Goal: Obtain resource: Obtain resource

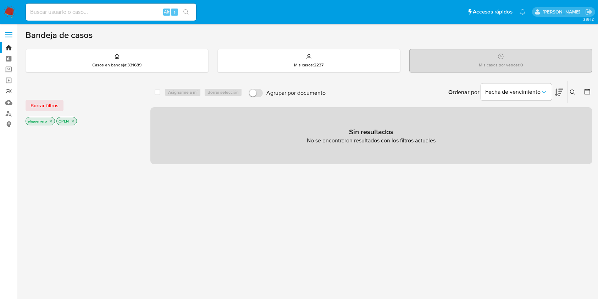
click at [8, 90] on link "Reportes" at bounding box center [42, 91] width 84 height 11
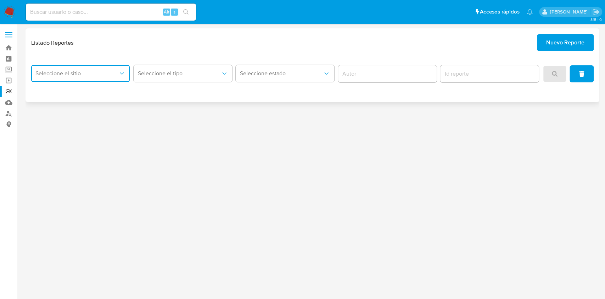
click at [120, 73] on icon "site_id" at bounding box center [121, 73] width 7 height 7
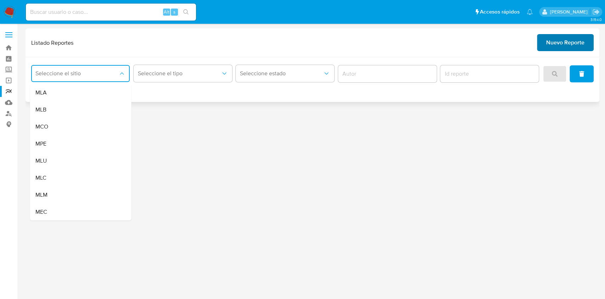
click at [556, 39] on span "Nuevo Reporte" at bounding box center [565, 43] width 38 height 16
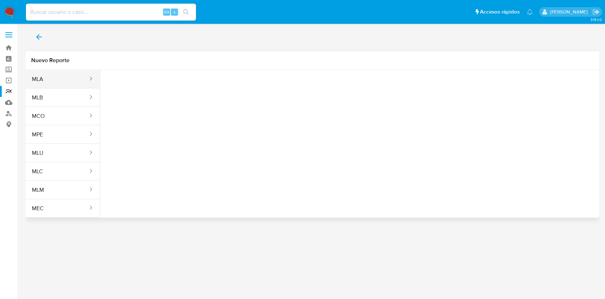
click at [73, 74] on button "MLA" at bounding box center [57, 79] width 63 height 17
click at [153, 85] on span "Seleccione una opcion" at bounding box center [141, 88] width 62 height 7
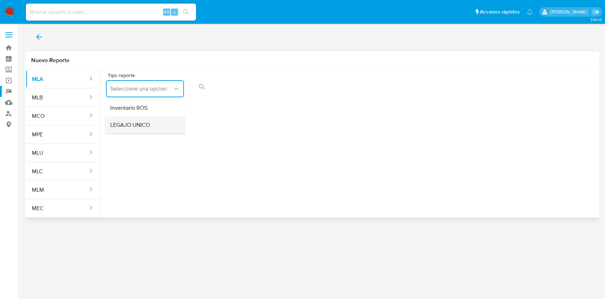
click at [150, 123] on div "LEGAJO UNICO" at bounding box center [142, 124] width 65 height 17
click at [229, 82] on button "CDI" at bounding box center [229, 88] width 78 height 17
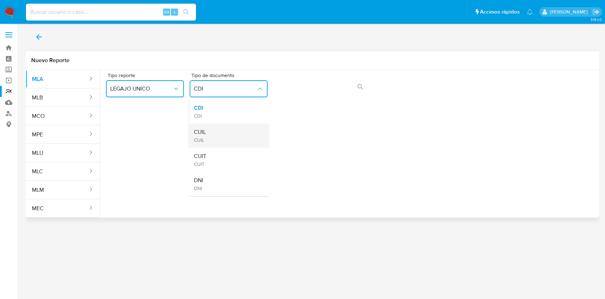
click at [229, 129] on div "CUIL CUIL" at bounding box center [226, 135] width 65 height 24
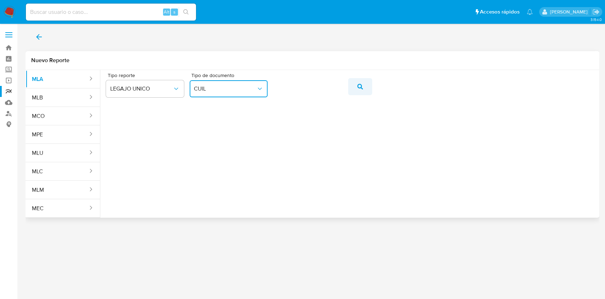
click at [348, 87] on button "action-search" at bounding box center [360, 86] width 24 height 17
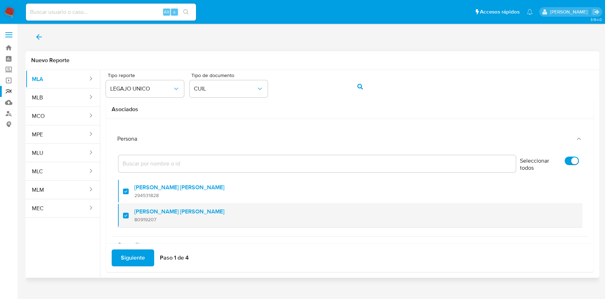
click at [127, 216] on div at bounding box center [128, 215] width 11 height 17
checkbox input "false"
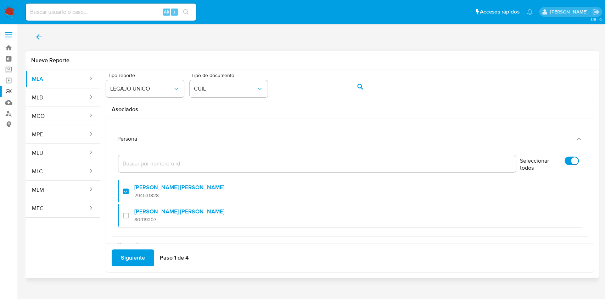
click at [134, 256] on span "Siguiente" at bounding box center [133, 258] width 24 height 16
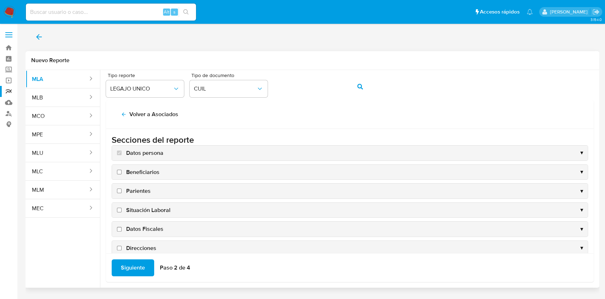
scroll to position [68, 0]
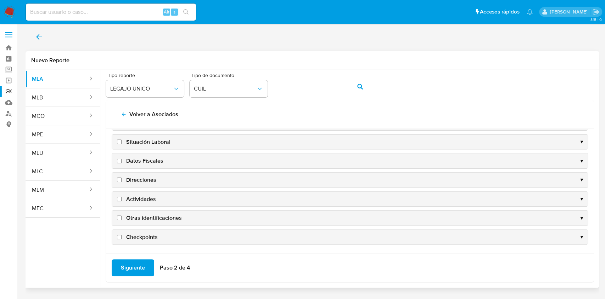
click at [141, 158] on span "Datos Fiscales" at bounding box center [144, 161] width 37 height 8
click at [122, 158] on input "Datos Fiscales" at bounding box center [119, 160] width 5 height 5
checkbox input "true"
click at [138, 179] on span "Direcciones" at bounding box center [141, 180] width 30 height 8
click at [122, 179] on input "Direcciones" at bounding box center [119, 179] width 5 height 5
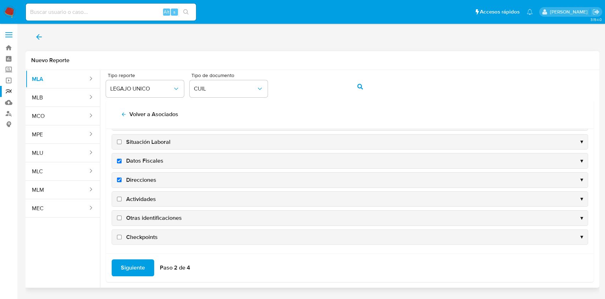
checkbox input "true"
click at [138, 196] on span "Actividades" at bounding box center [141, 199] width 30 height 8
click at [122, 196] on input "Actividades" at bounding box center [119, 198] width 5 height 5
checkbox input "true"
click at [136, 220] on span "Otras identificaciones" at bounding box center [154, 218] width 56 height 8
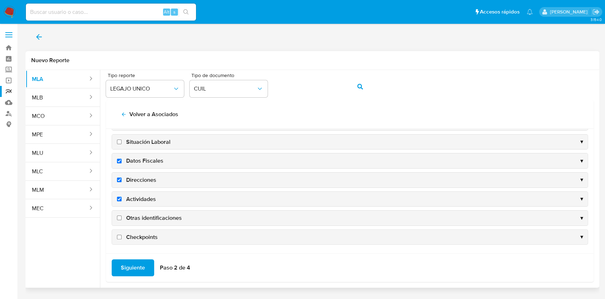
click at [122, 220] on input "Otras identificaciones" at bounding box center [119, 217] width 5 height 5
checkbox input "true"
click at [139, 270] on span "Siguiente" at bounding box center [133, 268] width 24 height 16
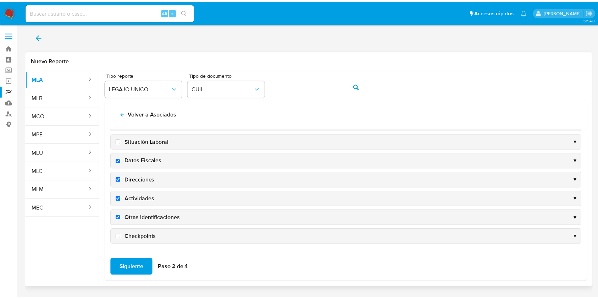
scroll to position [0, 0]
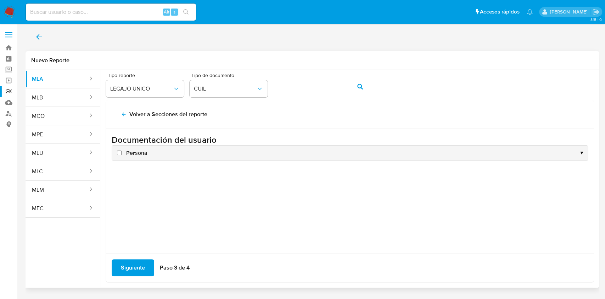
click at [135, 150] on span "Persona" at bounding box center [136, 153] width 21 height 8
click at [122, 150] on input "Persona" at bounding box center [119, 152] width 5 height 5
checkbox input "true"
click at [127, 263] on span "Siguiente" at bounding box center [133, 268] width 24 height 16
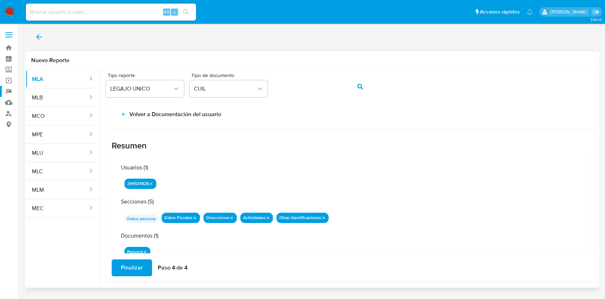
click at [131, 261] on span "Finalizar" at bounding box center [132, 268] width 22 height 16
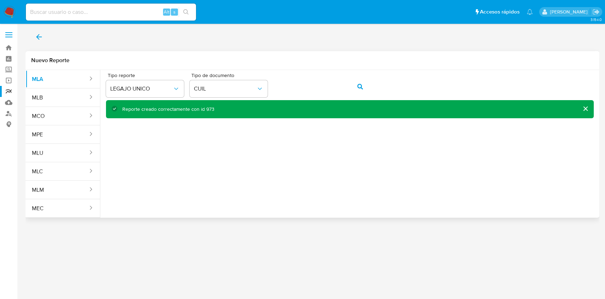
click at [38, 36] on icon "back" at bounding box center [39, 37] width 9 height 9
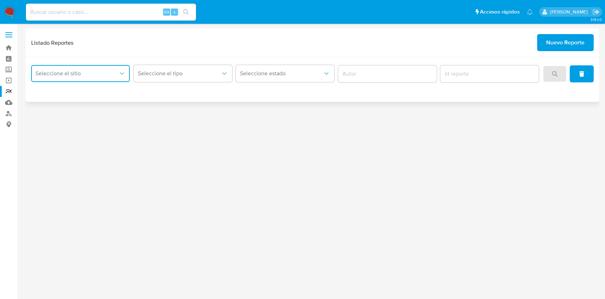
click at [83, 77] on button "Seleccione el sitio" at bounding box center [80, 73] width 99 height 17
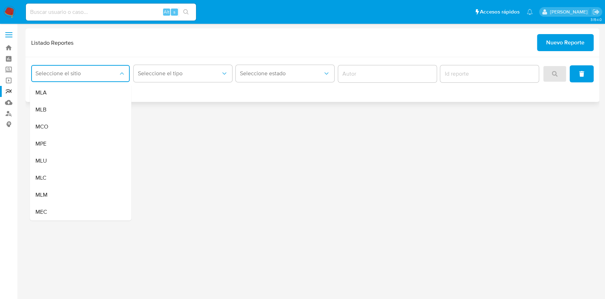
drag, startPoint x: 85, startPoint y: 92, endPoint x: 99, endPoint y: 88, distance: 15.0
click at [85, 91] on div "MLA" at bounding box center [78, 92] width 86 height 17
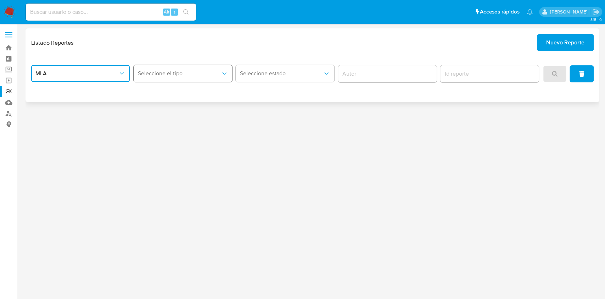
click at [164, 72] on span "Seleccione el tipo" at bounding box center [179, 73] width 83 height 7
click at [180, 110] on div "LEGAJO UNICO" at bounding box center [181, 109] width 86 height 17
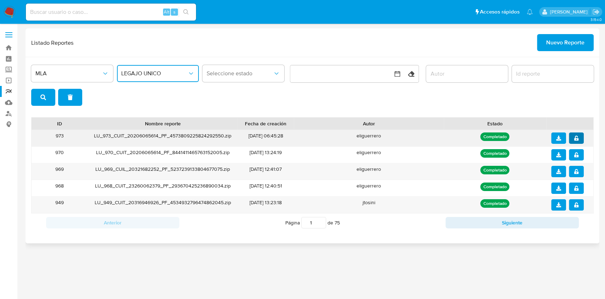
click at [575, 139] on icon "notify_security" at bounding box center [576, 137] width 4 height 5
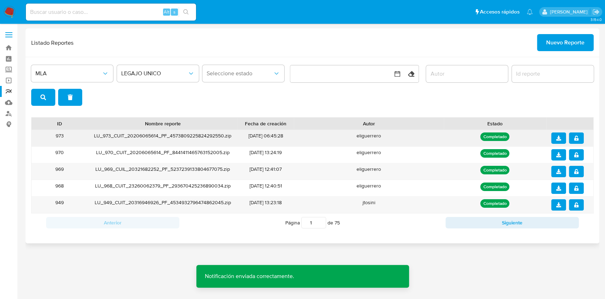
click at [558, 138] on icon "download" at bounding box center [558, 137] width 5 height 5
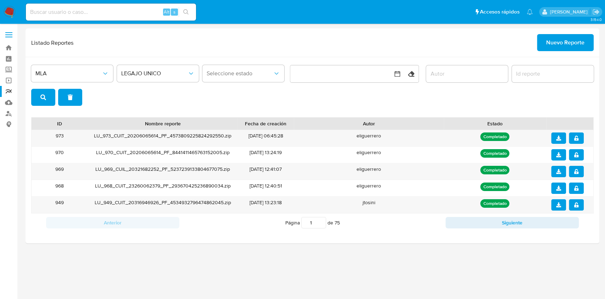
click at [117, 13] on input at bounding box center [111, 11] width 170 height 9
paste input "189032330"
type input "189032330"
click at [189, 11] on icon "search-icon" at bounding box center [186, 12] width 6 height 6
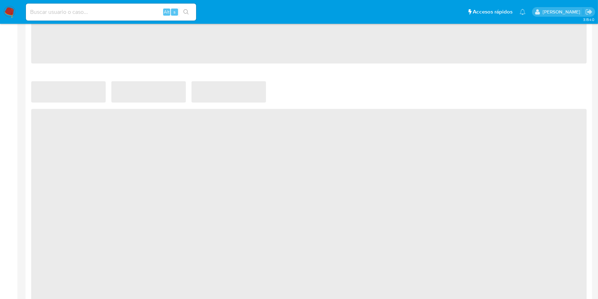
scroll to position [425, 0]
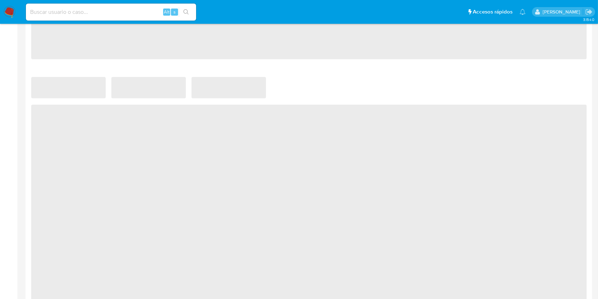
select select "10"
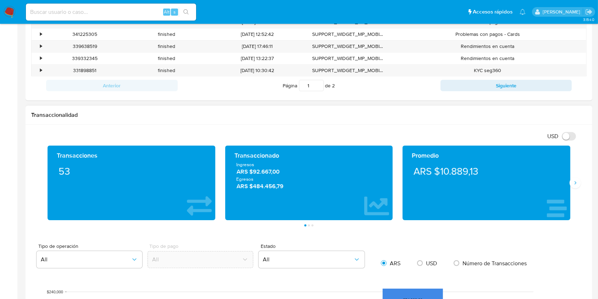
scroll to position [282, 0]
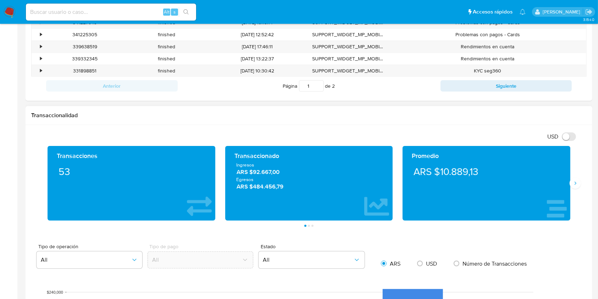
click at [582, 184] on div "Transacciones 53 Transaccionado Ingresos ARS $92.667,00 Egresos ARS $484.456,79…" at bounding box center [308, 186] width 555 height 81
click at [576, 182] on icon "Siguiente" at bounding box center [575, 183] width 6 height 6
